Goal: Task Accomplishment & Management: Use online tool/utility

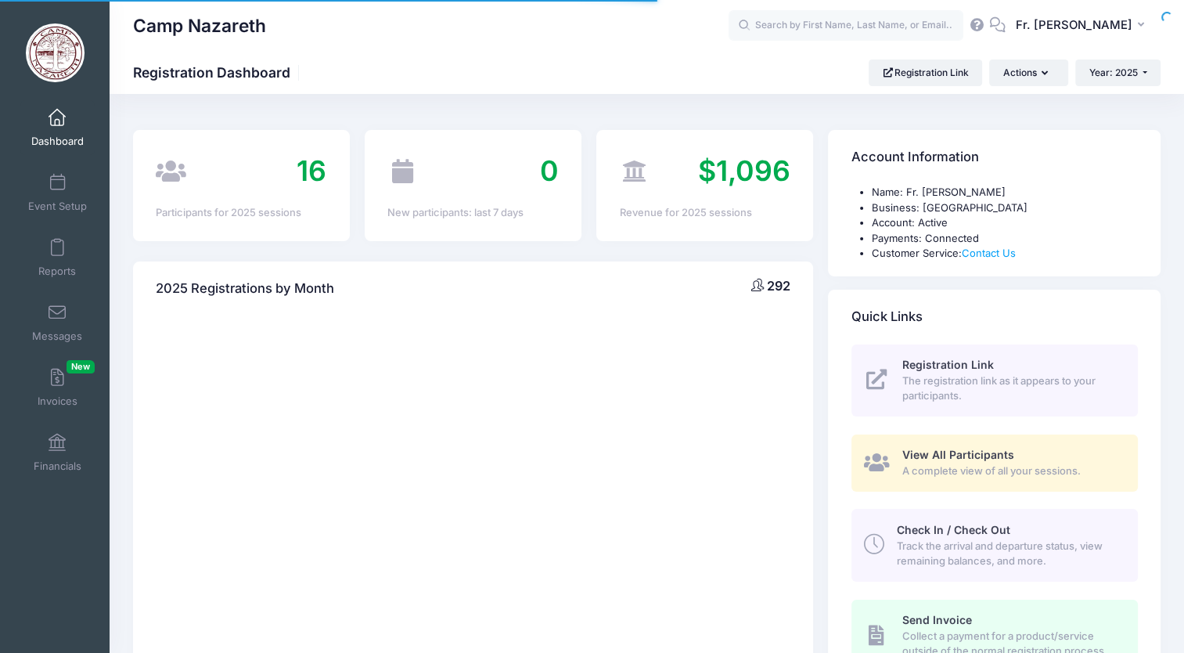
select select
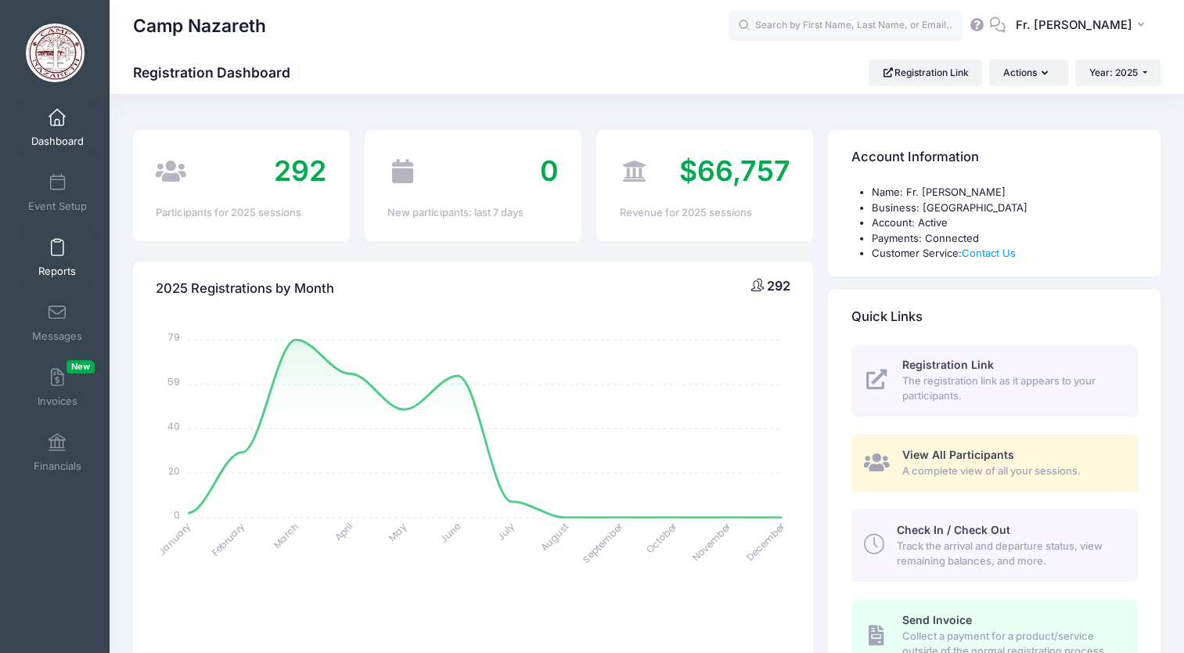
click at [57, 246] on span at bounding box center [57, 247] width 0 height 17
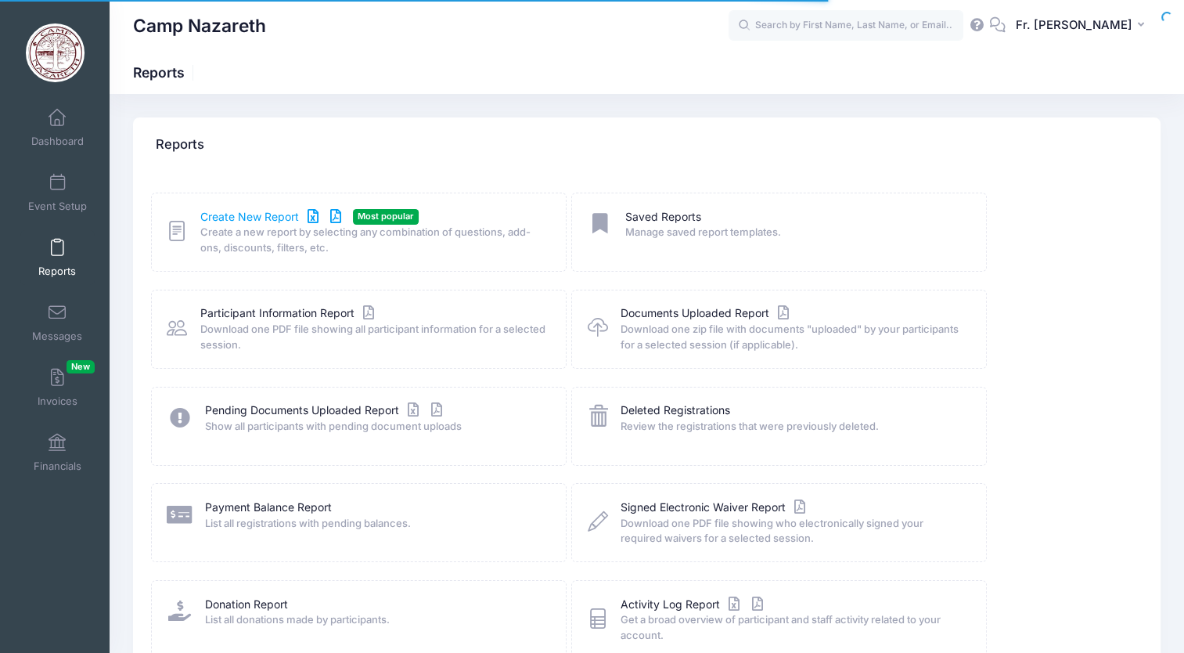
click at [260, 218] on link "Create New Report" at bounding box center [273, 217] width 146 height 16
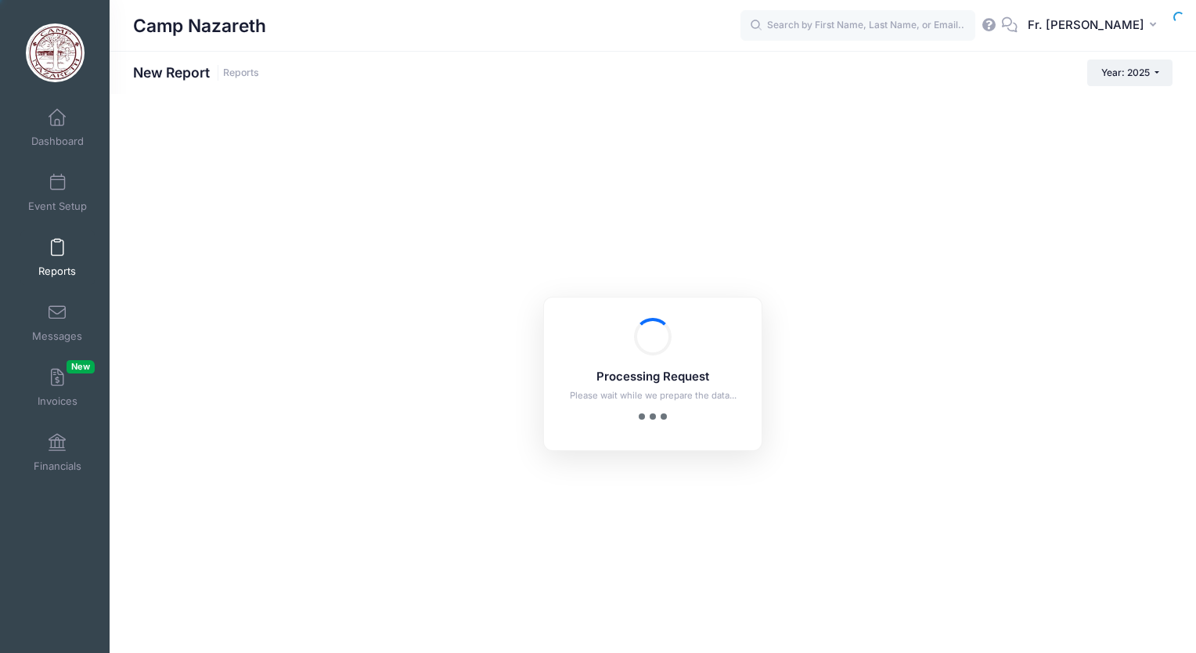
checkbox input "true"
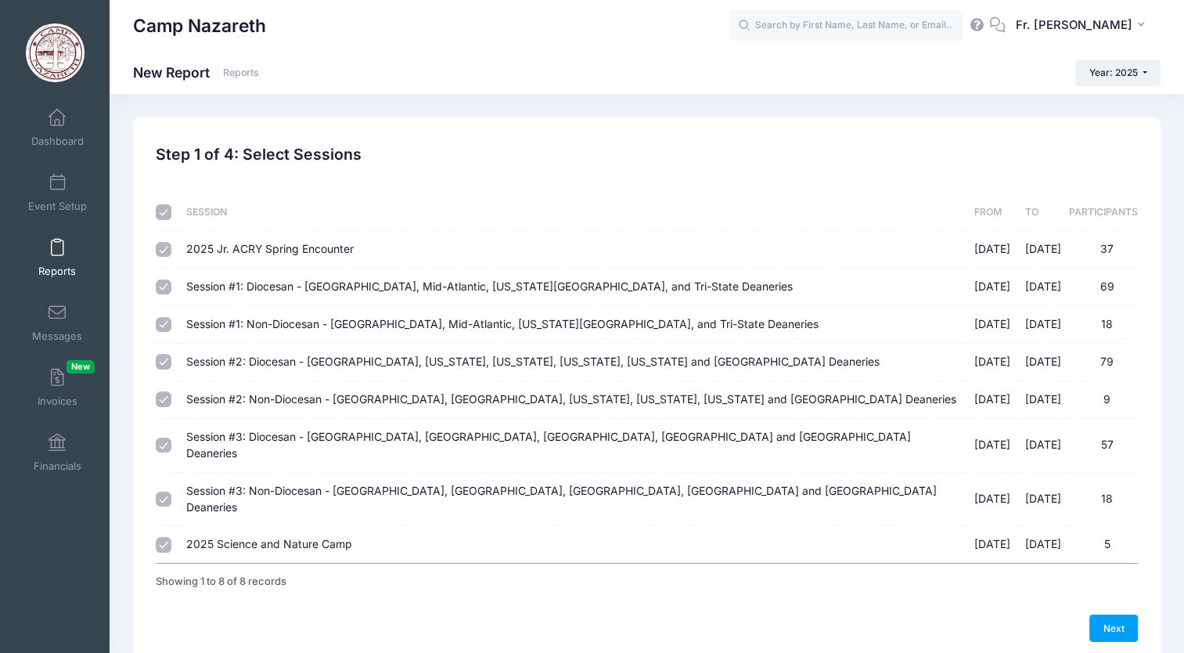
click at [168, 213] on input "checkbox" at bounding box center [164, 212] width 16 height 16
checkbox input "false"
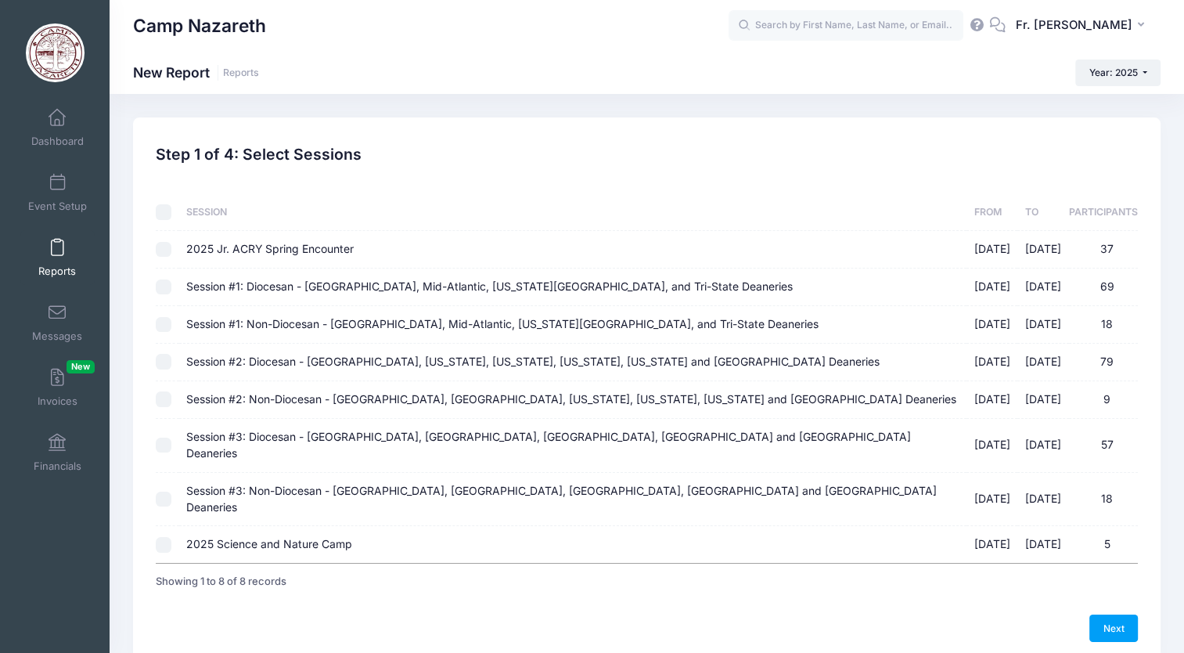
checkbox input "false"
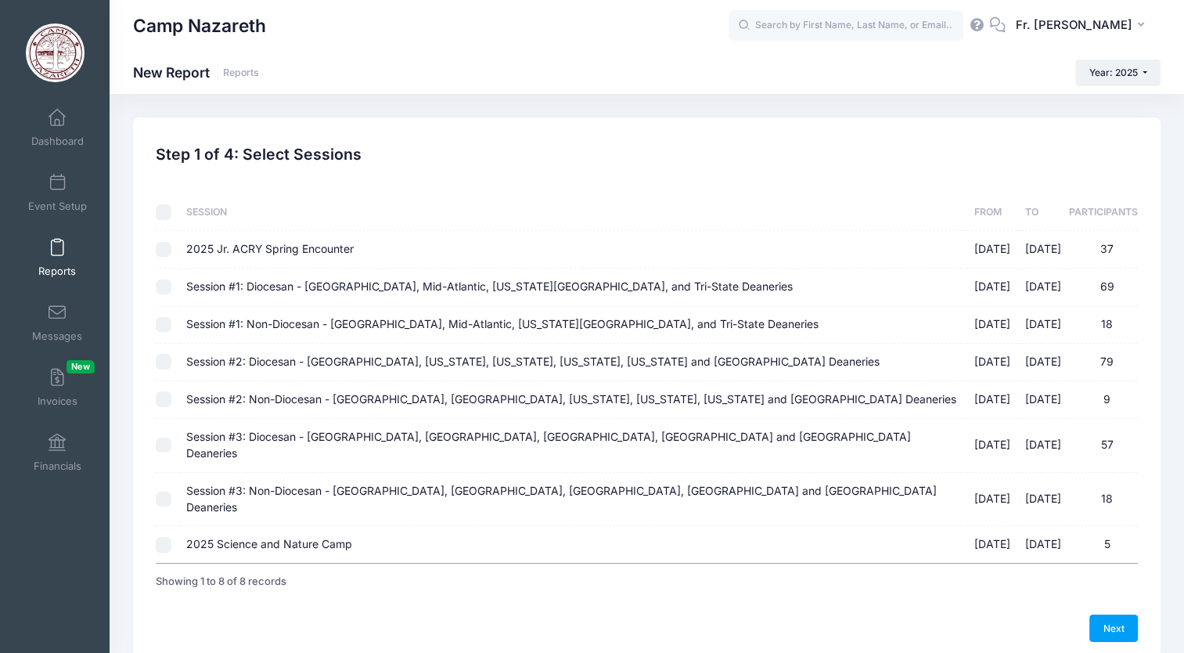
click at [163, 288] on input "Session #1: Diocesan - Pittsburgh, Mid-Atlantic, Washington D.C., and Tri-State…" at bounding box center [164, 287] width 16 height 16
checkbox input "true"
click at [166, 326] on input "Session #1: Non-Diocesan - Pittsburgh, Mid-Atlantic, Washington D.C., and Tri-S…" at bounding box center [164, 325] width 16 height 16
checkbox input "true"
click at [167, 364] on input "Session #2: Diocesan - New England, New York, New Jersey, Connecticut, Florida …" at bounding box center [164, 362] width 16 height 16
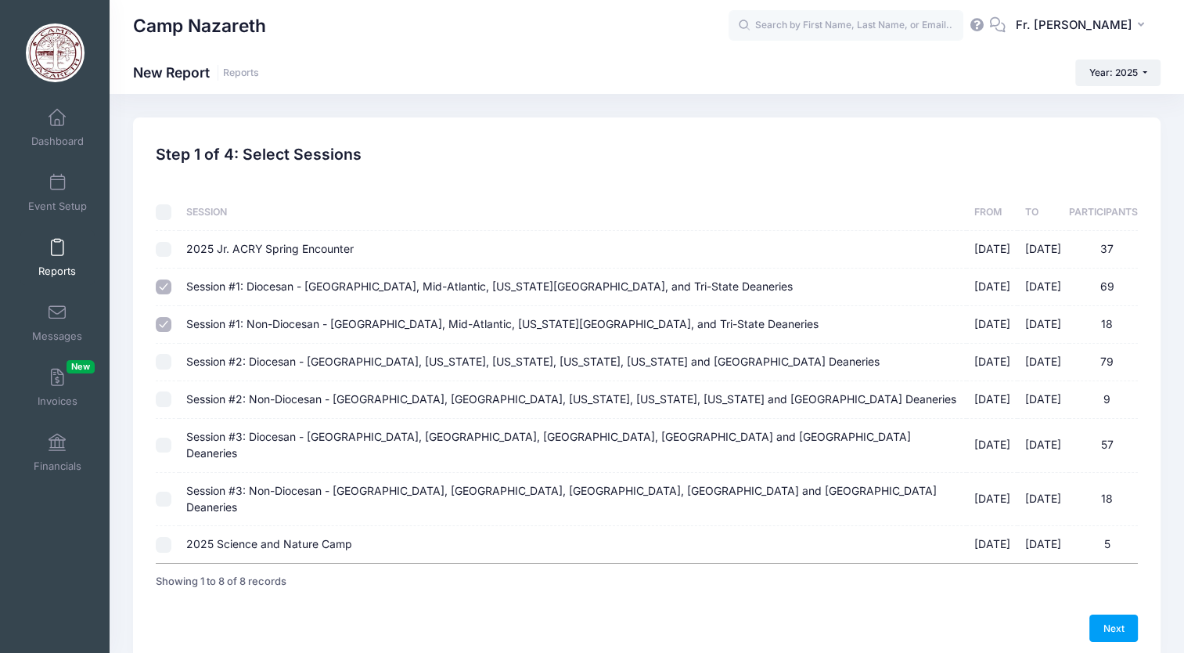
checkbox input "true"
click at [164, 403] on input "Session #2: Non-Diocesan - New England, NY, New Jersey, Connecticut, Florida an…" at bounding box center [164, 399] width 16 height 16
checkbox input "true"
click at [165, 438] on input "Session #3: Diocesan - Johnstown, Pocono, Southern Tier, Youngstown and Chicago…" at bounding box center [164, 445] width 16 height 16
checkbox input "true"
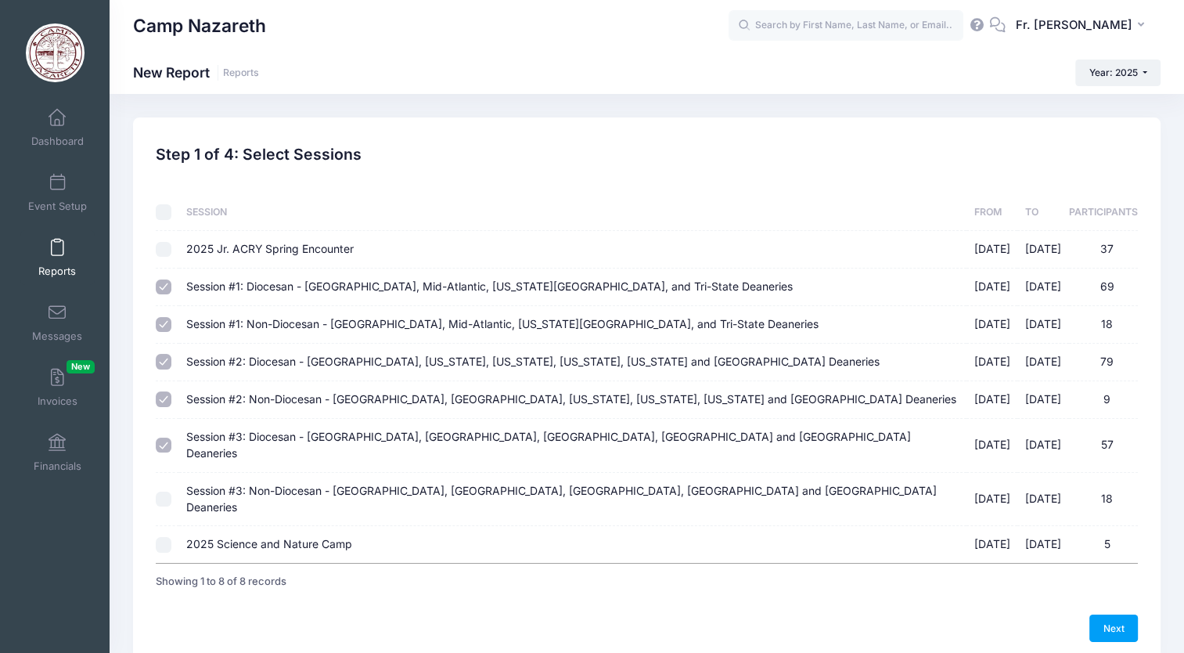
click at [164, 491] on input "Session #3: Non-Diocesan - Johnstown, Pocono, Southern Tier, Youngstown and Chi…" at bounding box center [164, 499] width 16 height 16
checkbox input "true"
click at [1108, 614] on link "Next" at bounding box center [1113, 627] width 49 height 27
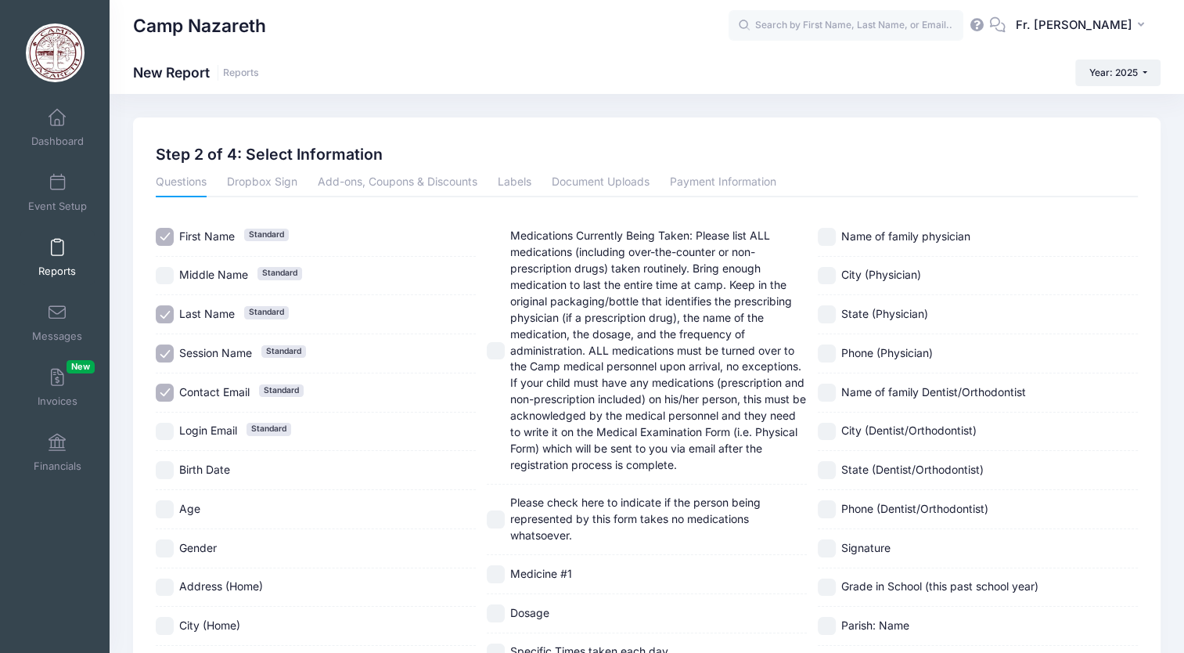
click at [171, 356] on input "Session Name Standard" at bounding box center [165, 353] width 18 height 18
checkbox input "false"
click at [163, 396] on input "Contact Email Standard" at bounding box center [165, 392] width 18 height 18
checkbox input "false"
click at [352, 183] on link "Add-ons, Coupons & Discounts" at bounding box center [398, 183] width 160 height 28
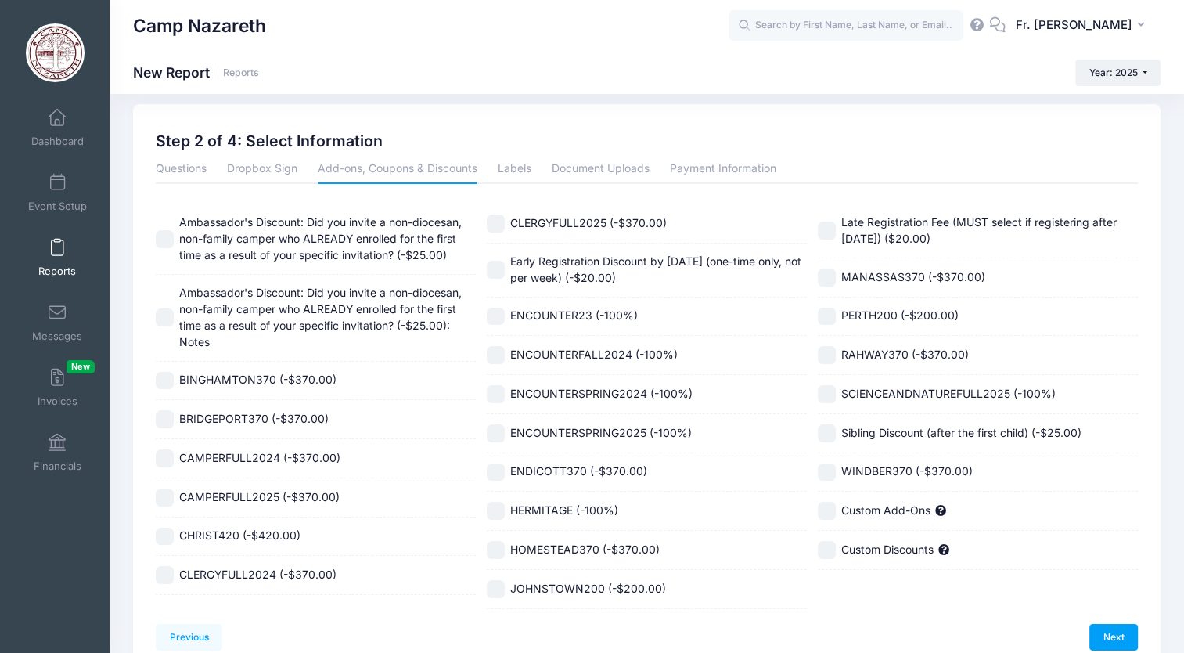
scroll to position [15, 0]
click at [498, 223] on input "CLERGYFULL2025 (-$370.00)" at bounding box center [496, 222] width 18 height 18
checkbox input "true"
click at [166, 496] on input "CAMPERFULL2025 (-$370.00)" at bounding box center [165, 496] width 18 height 18
checkbox input "true"
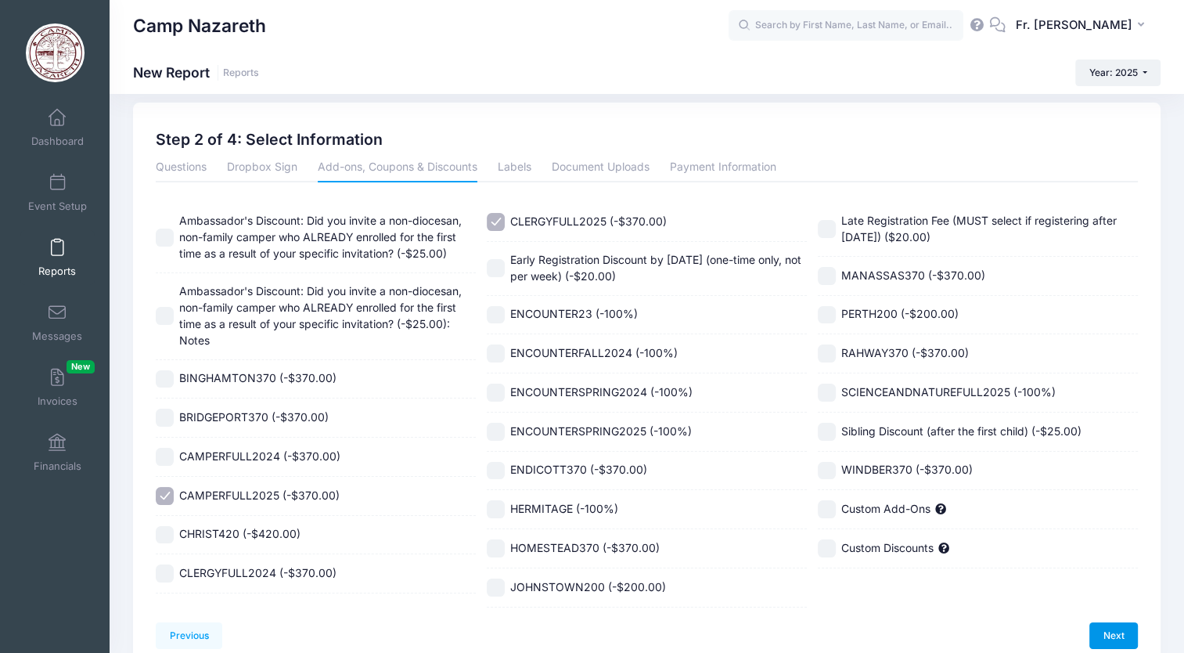
click at [1106, 631] on link "Next" at bounding box center [1113, 635] width 49 height 27
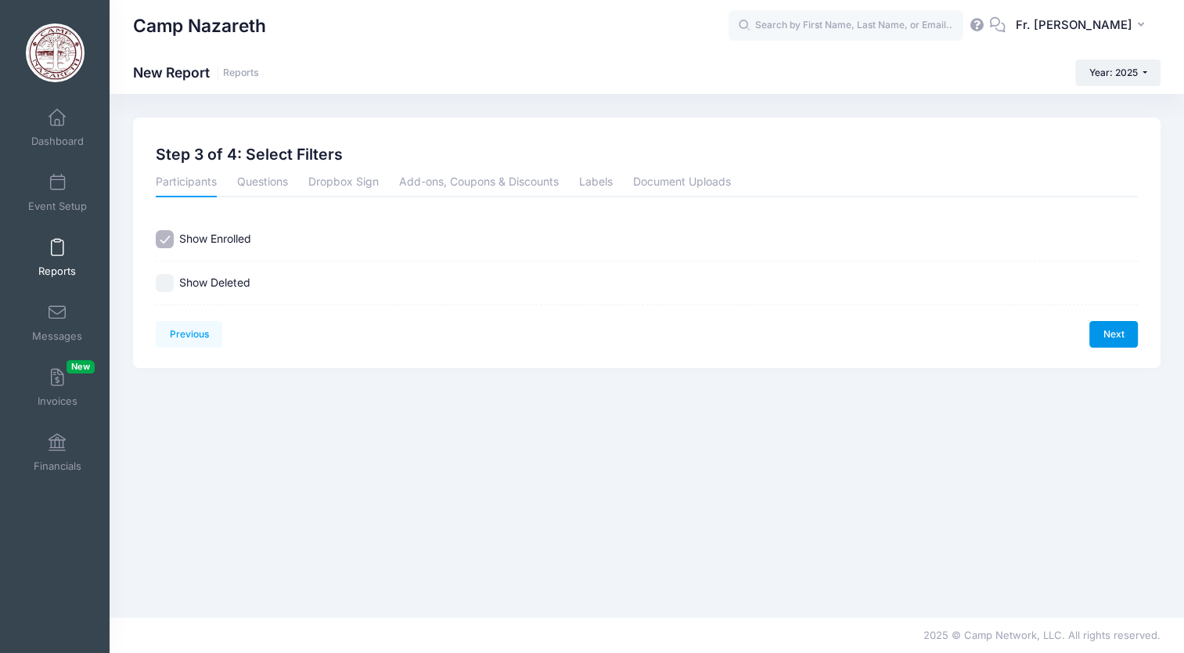
scroll to position [0, 0]
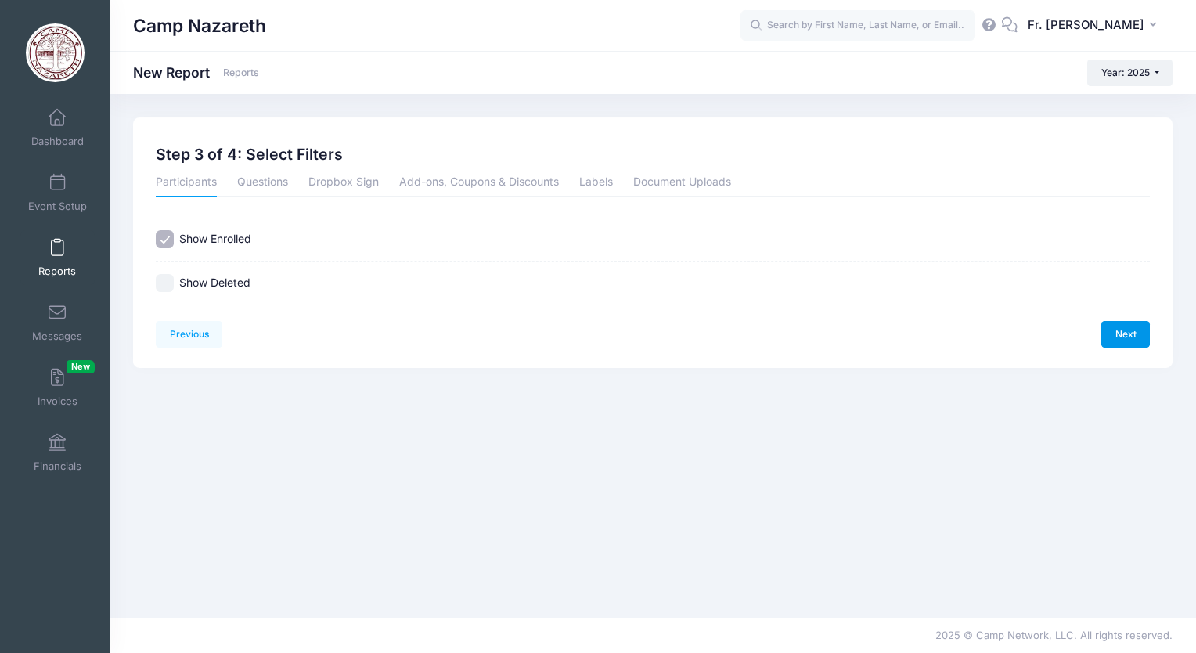
click at [1121, 334] on link "Next" at bounding box center [1125, 334] width 49 height 27
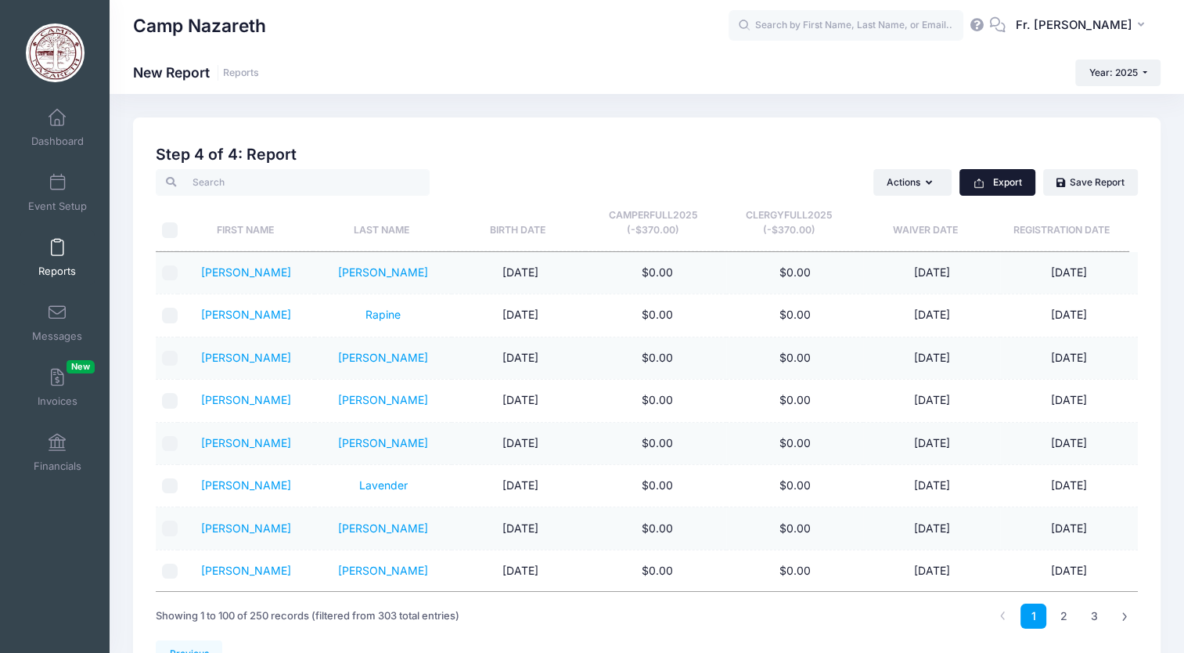
click at [1014, 182] on button "Export" at bounding box center [997, 182] width 76 height 27
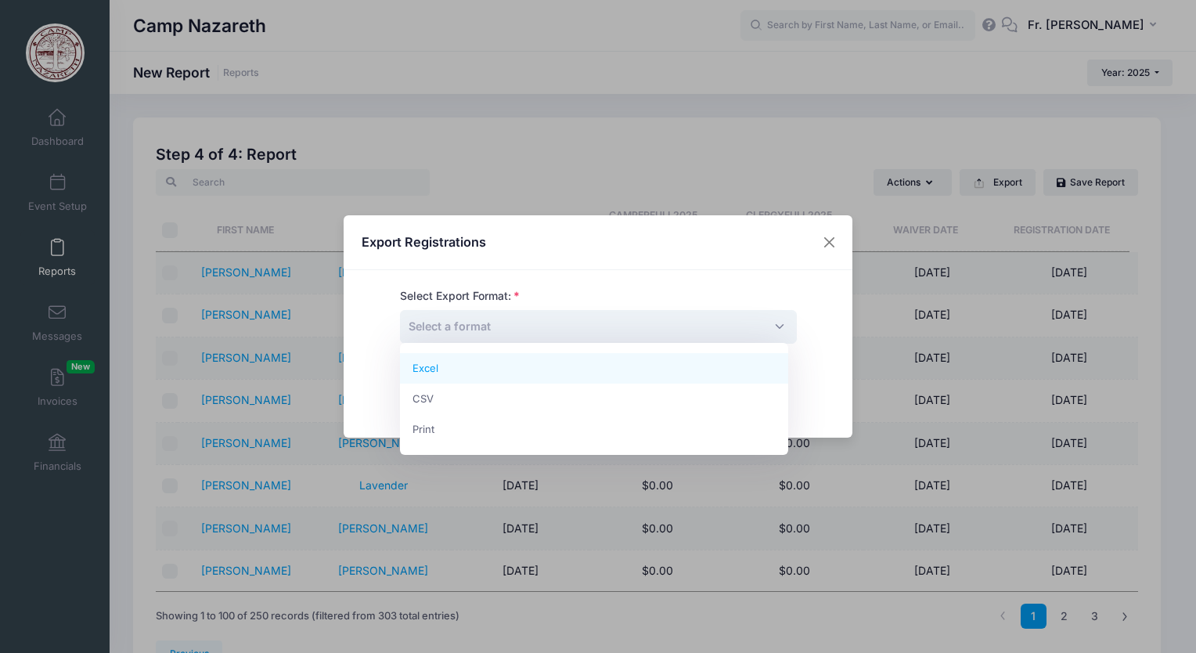
click at [767, 327] on span "Select a format" at bounding box center [598, 327] width 397 height 34
select select "excel"
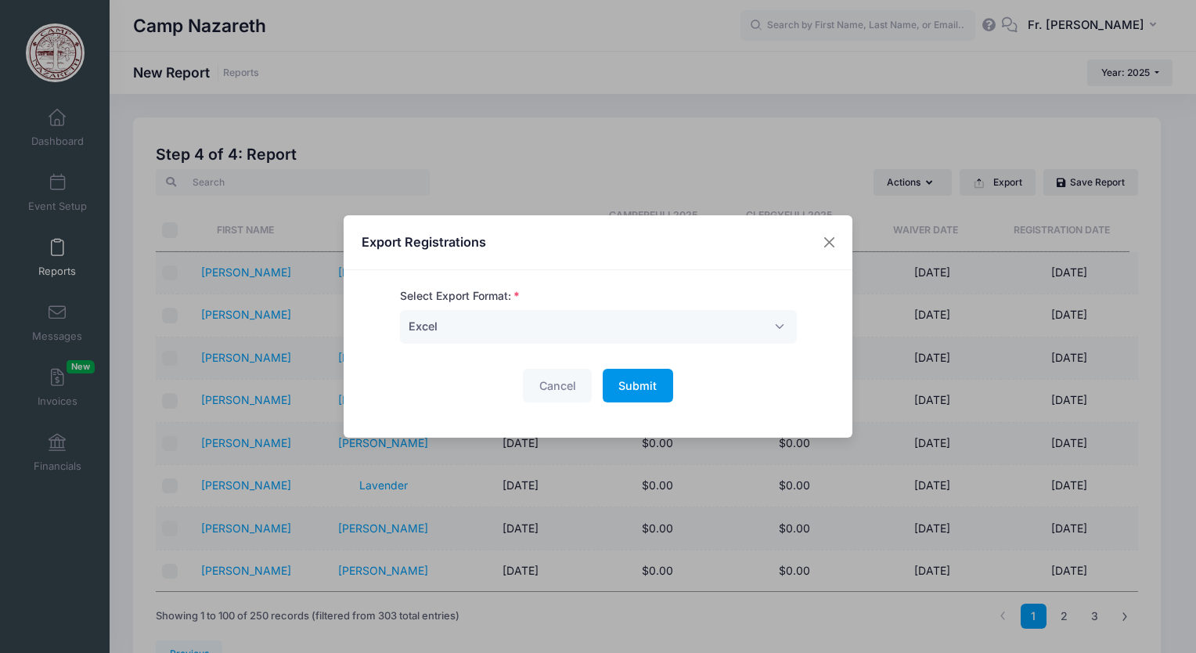
click at [648, 382] on span "Submit" at bounding box center [637, 385] width 38 height 13
